Goal: Find specific page/section: Find specific page/section

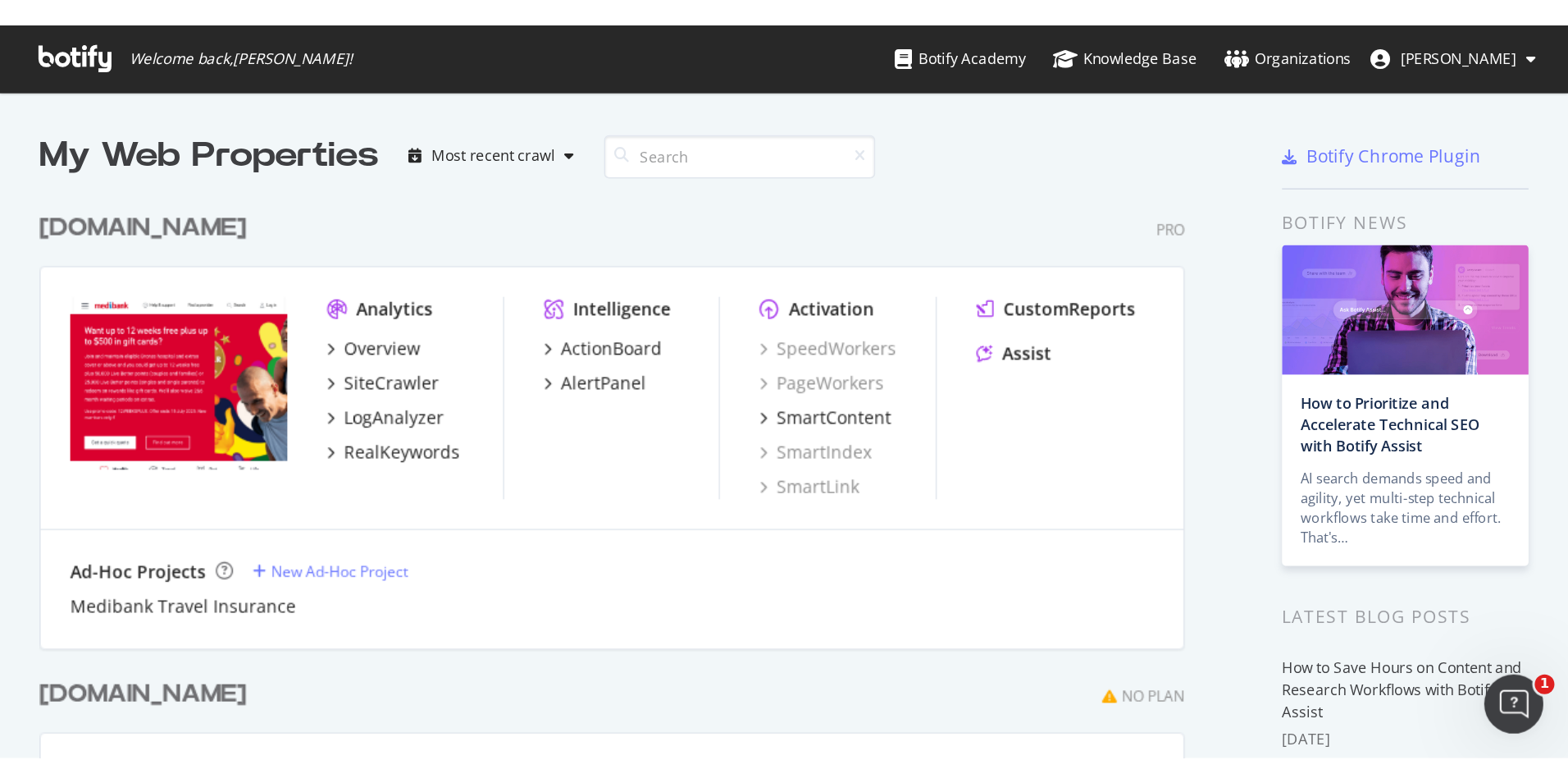
scroll to position [1159, 762]
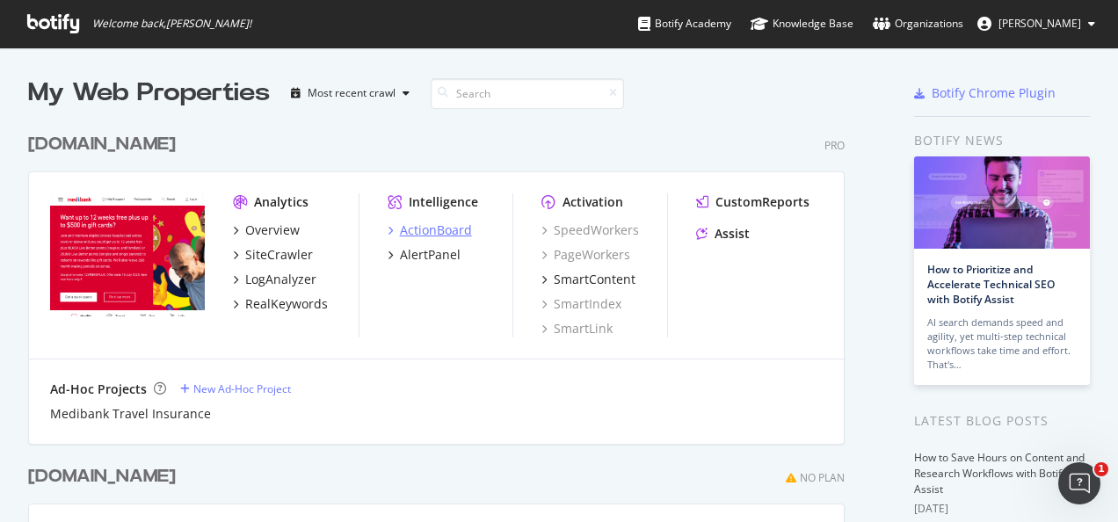
click at [419, 234] on div "ActionBoard" at bounding box center [436, 231] width 72 height 18
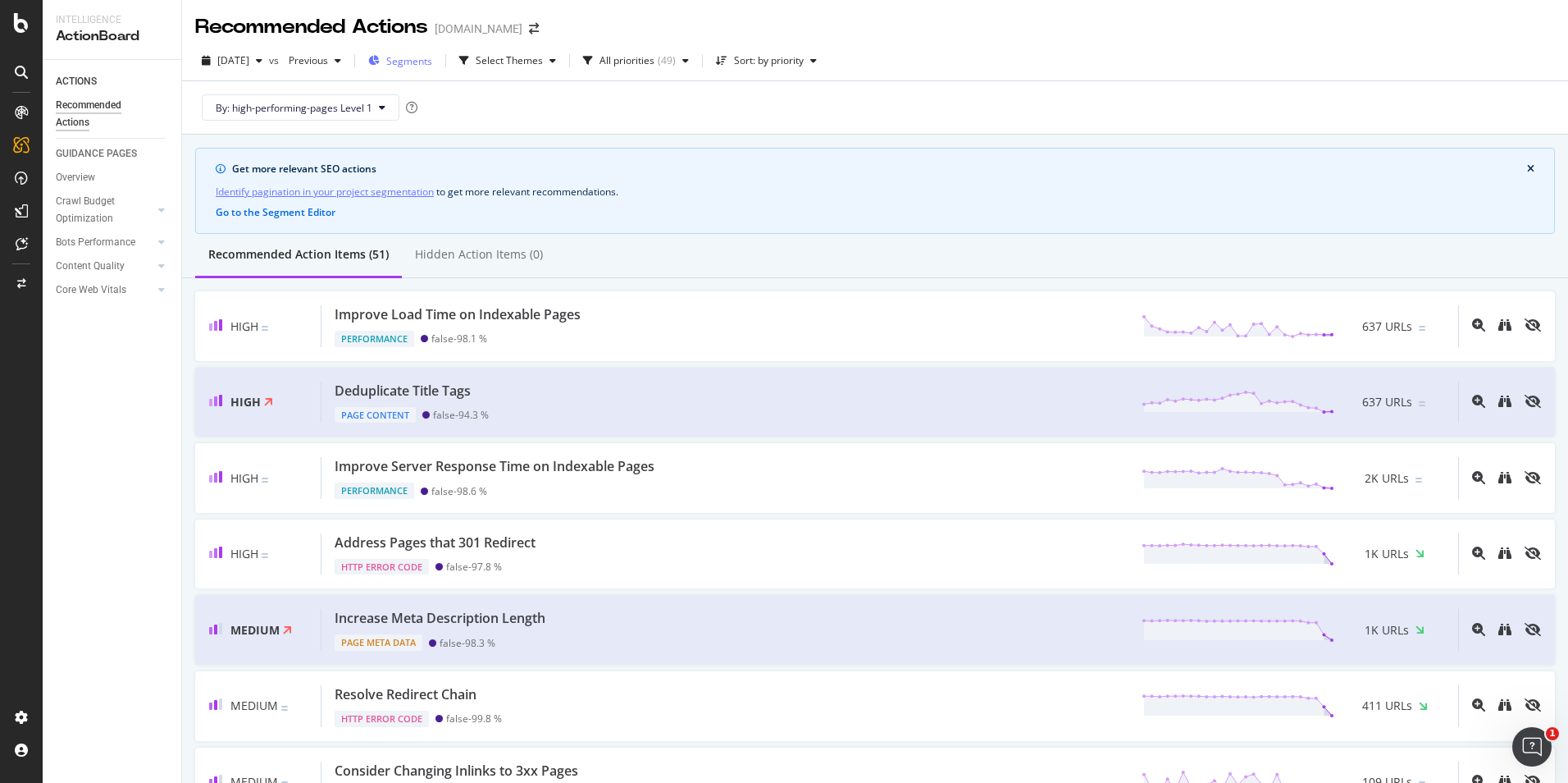
click at [432, 64] on span "Segments" at bounding box center [409, 61] width 46 height 14
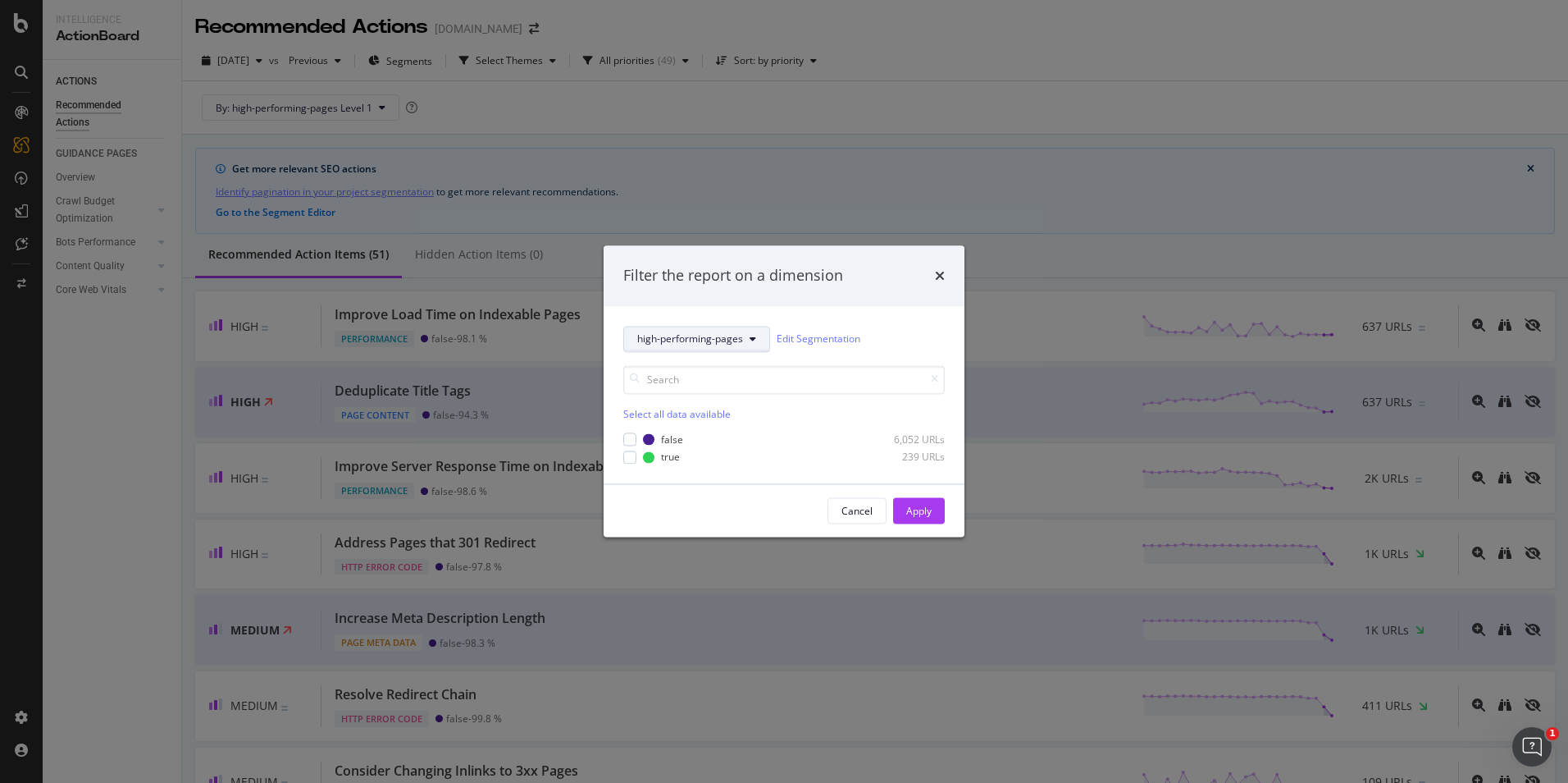
click at [746, 331] on button "high-performing-pages" at bounding box center [696, 339] width 146 height 26
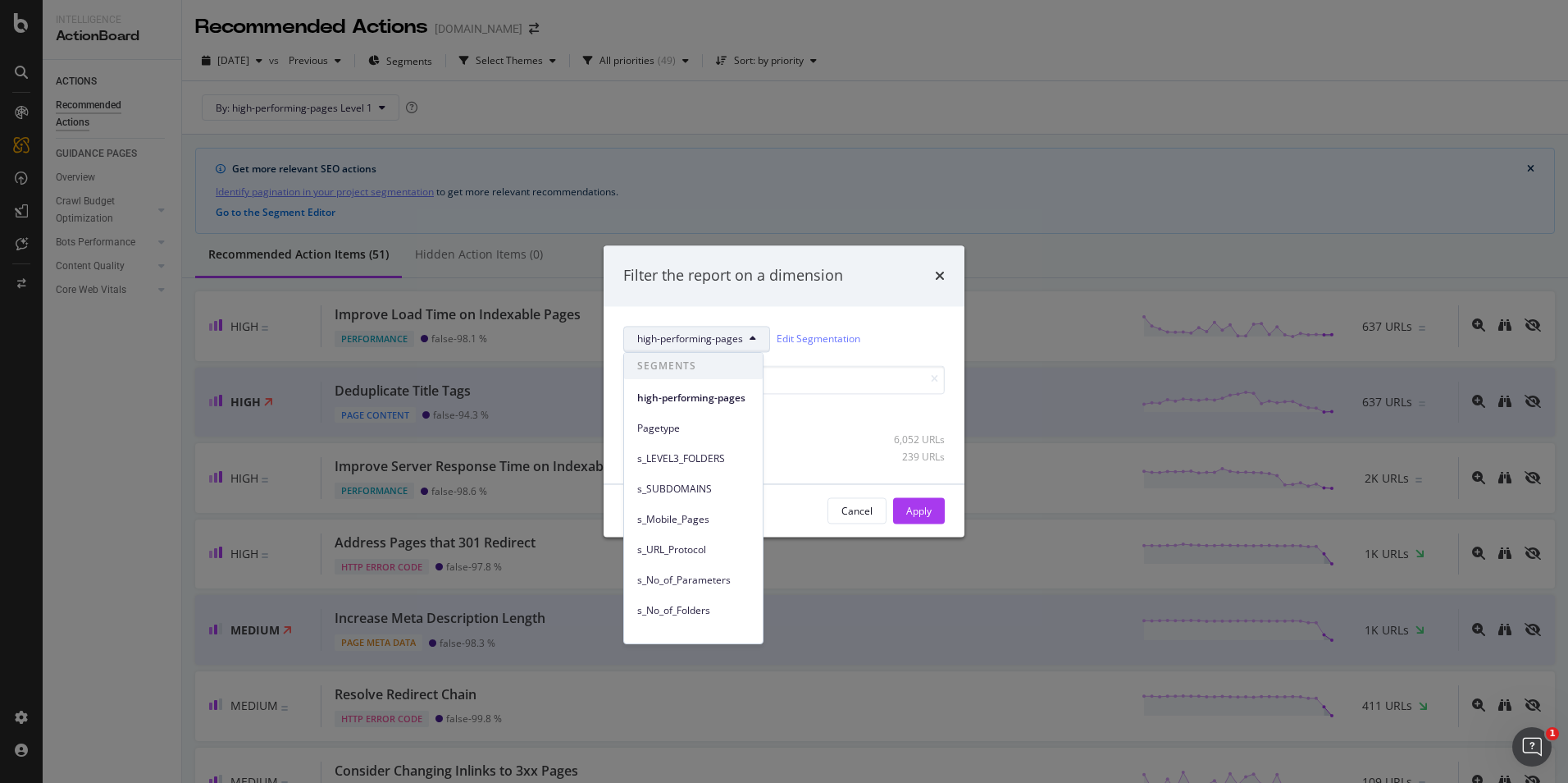
scroll to position [4, 0]
click at [724, 391] on span "high-performing-pages" at bounding box center [693, 395] width 112 height 15
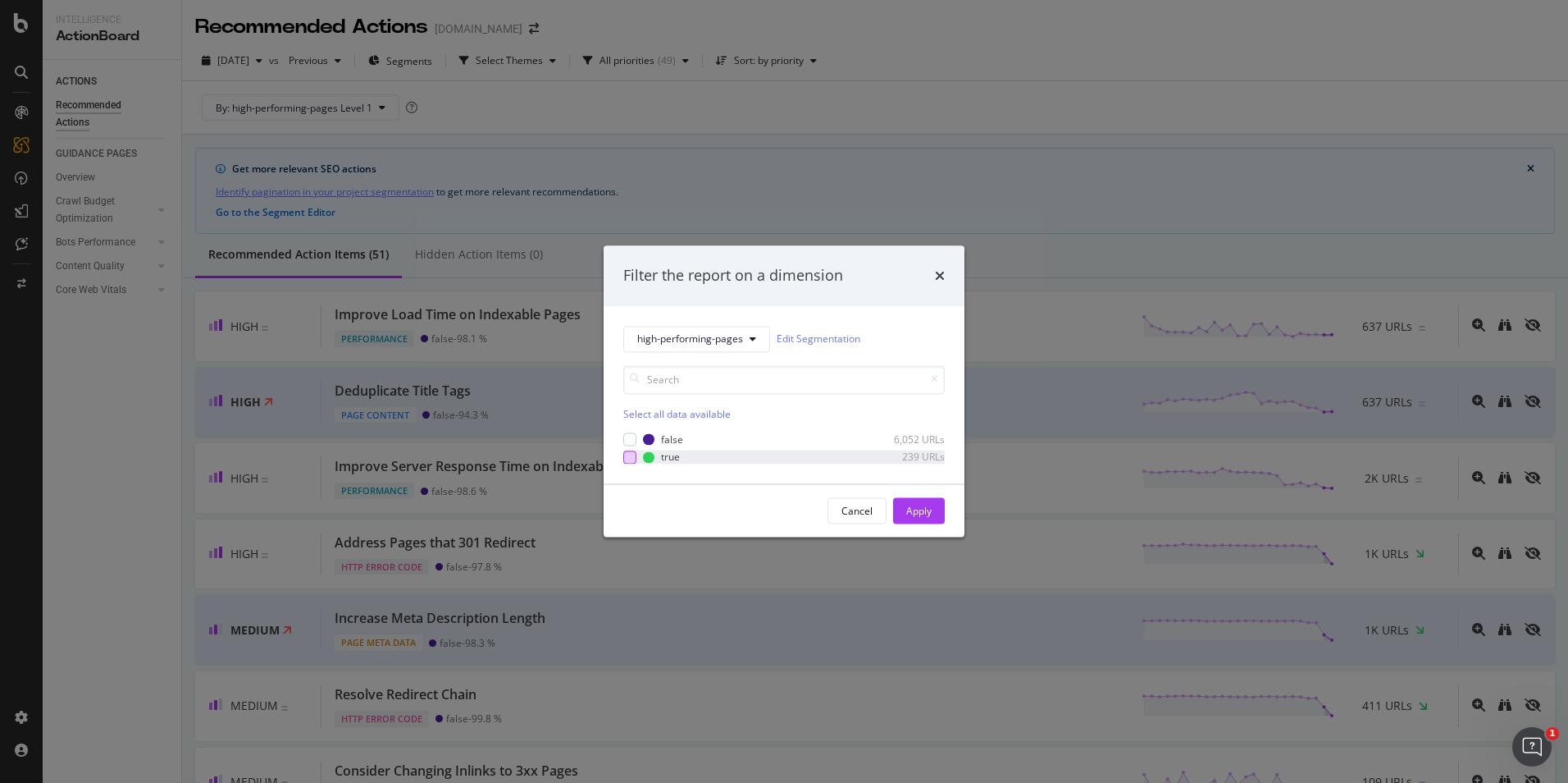
click at [630, 455] on div "modal" at bounding box center [630, 457] width 13 height 13
click at [915, 507] on div "Apply" at bounding box center [919, 510] width 25 height 14
